Goal: Transaction & Acquisition: Purchase product/service

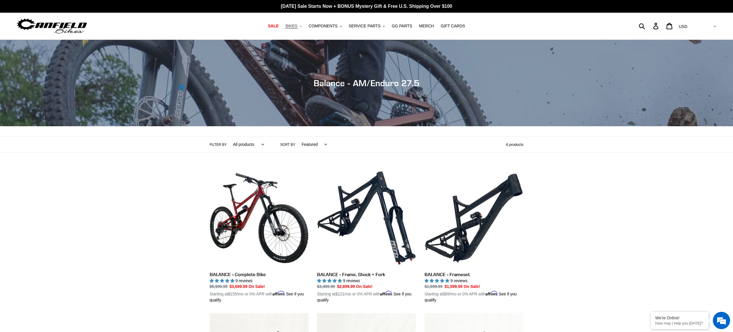
click at [296, 28] on span "BIKES" at bounding box center [291, 26] width 12 height 5
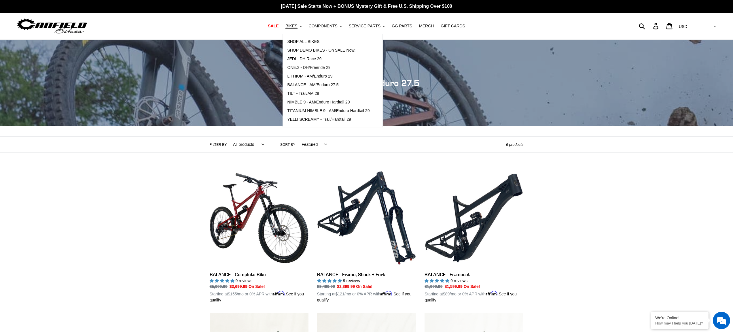
click at [307, 67] on span "ONE.2 - DH/Freeride 29" at bounding box center [308, 67] width 43 height 5
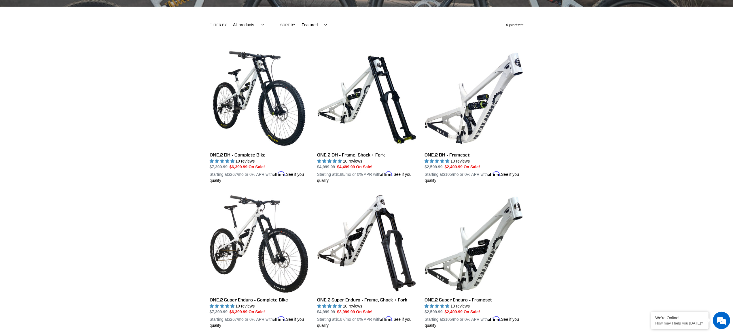
scroll to position [124, 0]
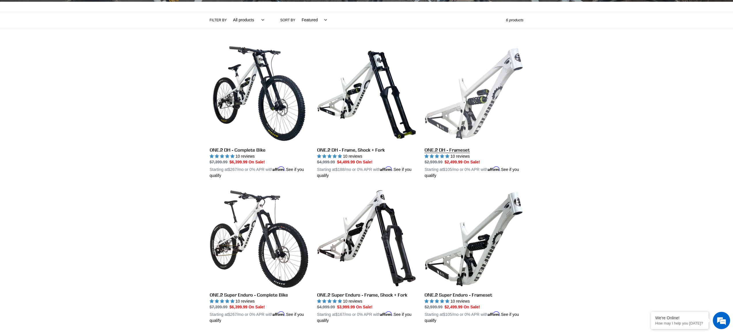
click at [460, 103] on link "ONE.2 DH - Frameset" at bounding box center [473, 111] width 99 height 135
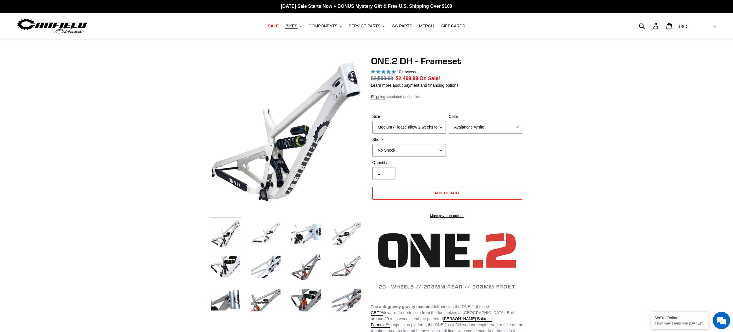
select select "highest-rating"
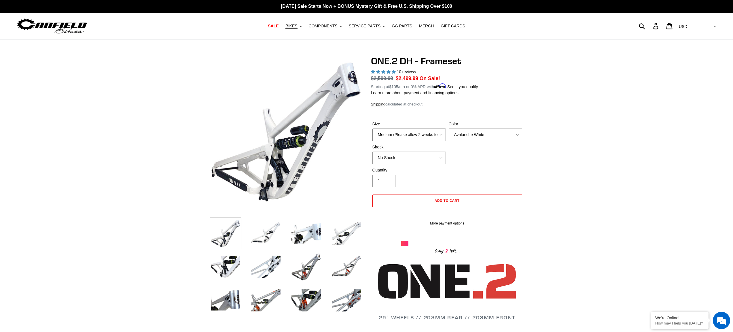
select select "Large (Sold Out)"
click option "Large (Sold Out)" at bounding box center [0, 0] width 0 height 0
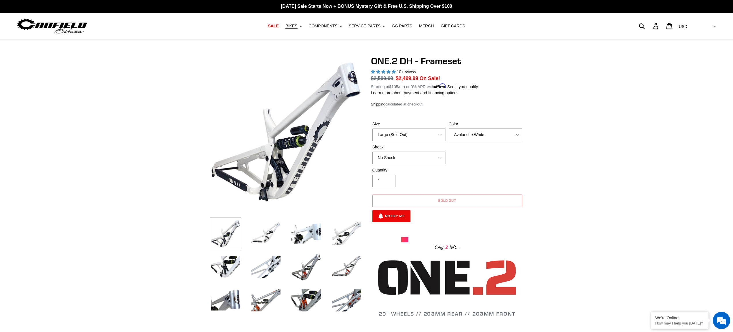
select select "Bentonite Grey"
click option "Bentonite Grey" at bounding box center [0, 0] width 0 height 0
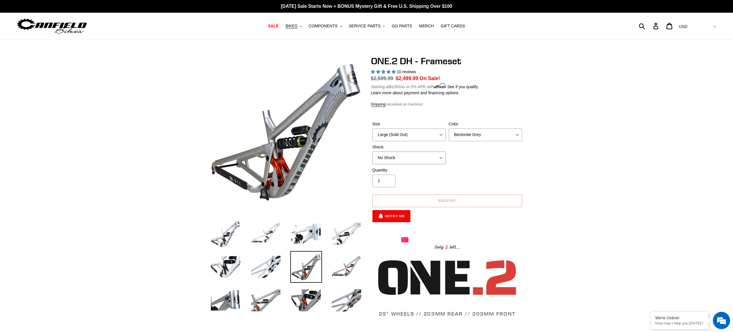
select select "RockShox Vivid Coil"
click option "RockShox Vivid Coil" at bounding box center [0, 0] width 0 height 0
